Goal: Information Seeking & Learning: Learn about a topic

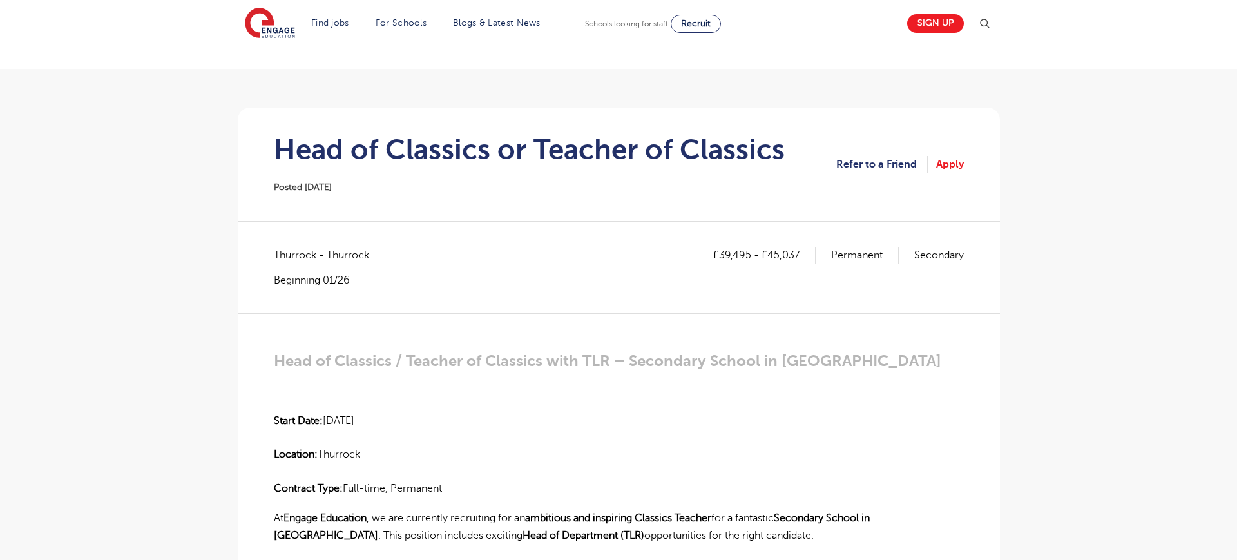
scroll to position [191, 0]
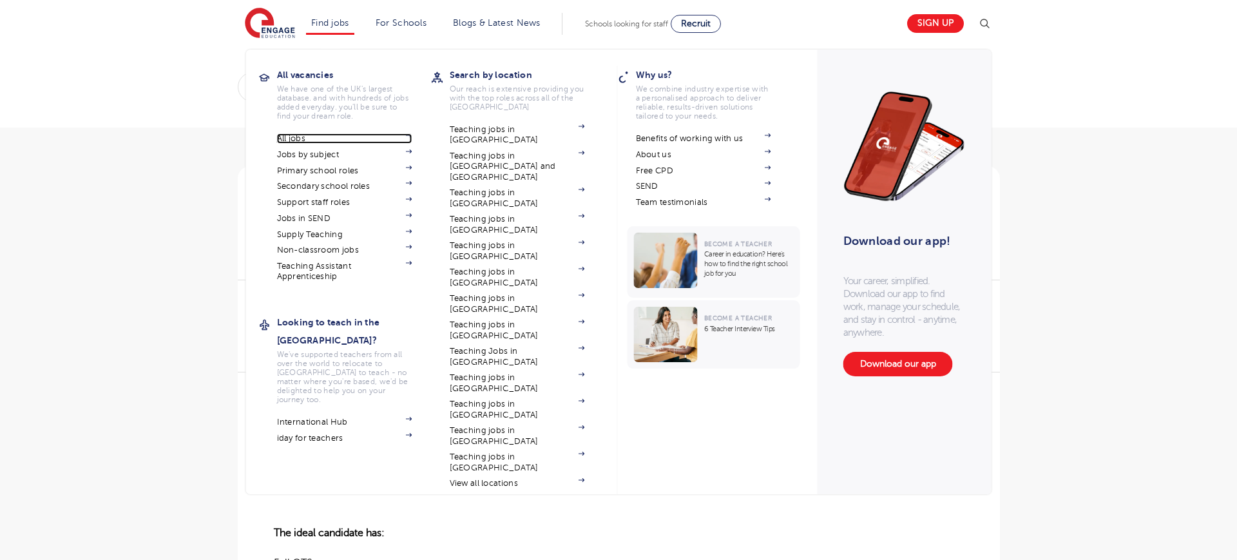
click at [286, 142] on link "All jobs" at bounding box center [344, 138] width 135 height 10
click at [325, 139] on link "All jobs" at bounding box center [344, 138] width 135 height 10
click at [323, 75] on h3 "All vacancies" at bounding box center [354, 75] width 155 height 18
